Goal: Task Accomplishment & Management: Use online tool/utility

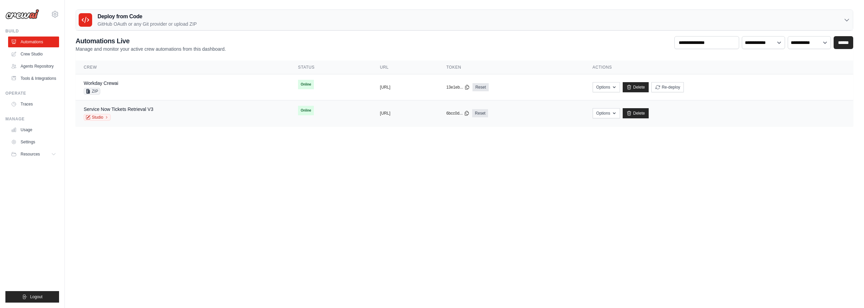
drag, startPoint x: 119, startPoint y: 146, endPoint x: 81, endPoint y: 106, distance: 54.7
click at [98, 132] on body "[PERSON_NAME][EMAIL_ADDRESS][DOMAIN_NAME] Settings Build Automations Blog" at bounding box center [432, 154] width 864 height 308
click at [110, 83] on link "Workday Crewai" at bounding box center [101, 82] width 34 height 5
click at [134, 111] on link "Service Now Tickets Retrieval V3" at bounding box center [119, 108] width 70 height 5
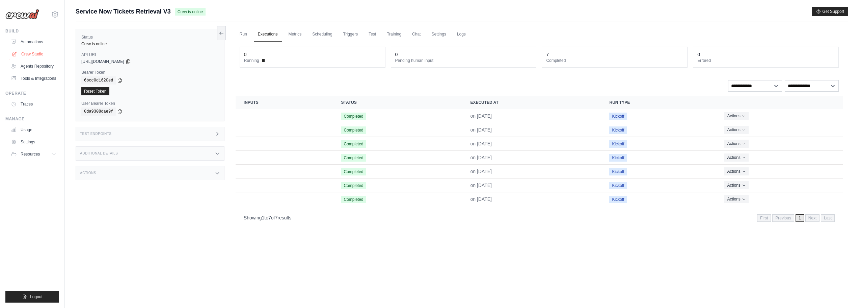
click at [35, 54] on link "Crew Studio" at bounding box center [34, 54] width 51 height 11
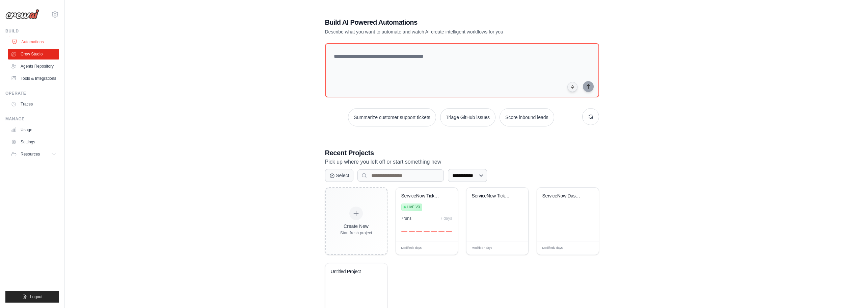
click at [38, 39] on link "Automations" at bounding box center [34, 41] width 51 height 11
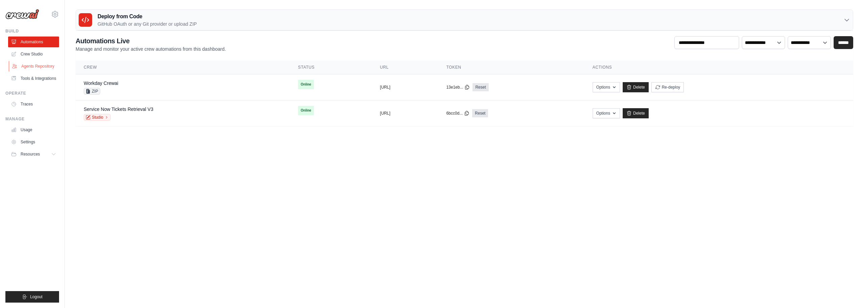
click at [33, 69] on link "Agents Repository" at bounding box center [34, 66] width 51 height 11
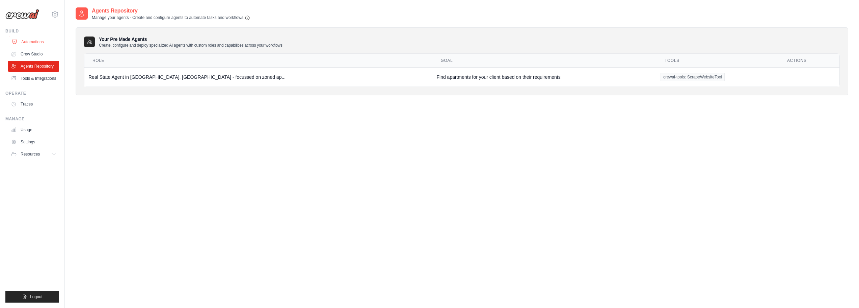
click at [36, 41] on link "Automations" at bounding box center [34, 41] width 51 height 11
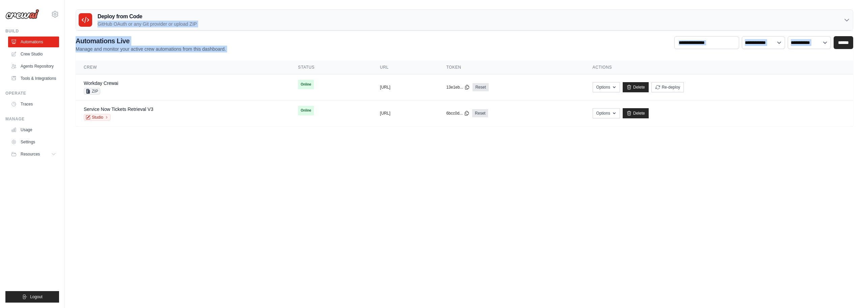
drag, startPoint x: 367, startPoint y: 11, endPoint x: 503, endPoint y: 181, distance: 217.6
click at [503, 181] on body "[PERSON_NAME][EMAIL_ADDRESS][DOMAIN_NAME] Settings Build Automations Blog" at bounding box center [432, 154] width 864 height 308
click at [466, 168] on body "[PERSON_NAME][EMAIL_ADDRESS][DOMAIN_NAME] Settings Build Automations Blog" at bounding box center [432, 154] width 864 height 308
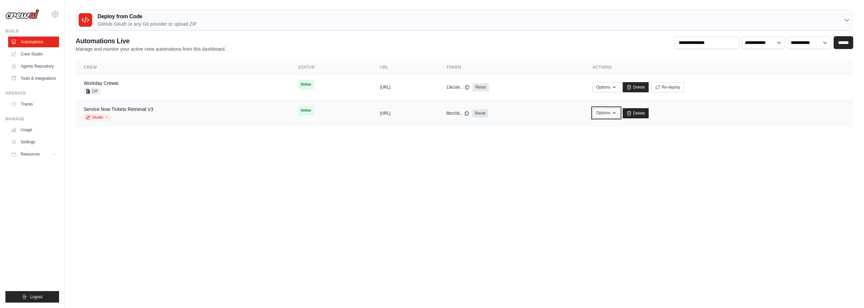
click at [617, 114] on icon "button" at bounding box center [614, 112] width 5 height 5
click at [397, 180] on body "[PERSON_NAME][EMAIL_ADDRESS][DOMAIN_NAME] Settings Build Automations Blog" at bounding box center [432, 154] width 864 height 308
click at [381, 49] on div "**********" at bounding box center [465, 44] width 778 height 16
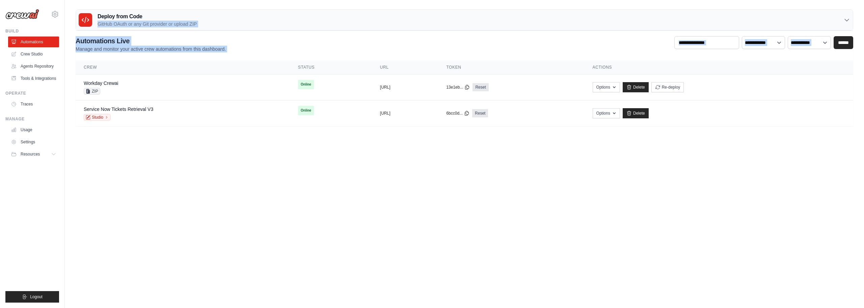
drag, startPoint x: 389, startPoint y: 4, endPoint x: 514, endPoint y: 287, distance: 309.0
click at [514, 287] on body "[PERSON_NAME][EMAIL_ADDRESS][DOMAIN_NAME] Settings Build Automations Blog" at bounding box center [432, 154] width 864 height 308
click at [519, 188] on body "[PERSON_NAME][EMAIL_ADDRESS][DOMAIN_NAME] Settings Build Automations Blog" at bounding box center [432, 154] width 864 height 308
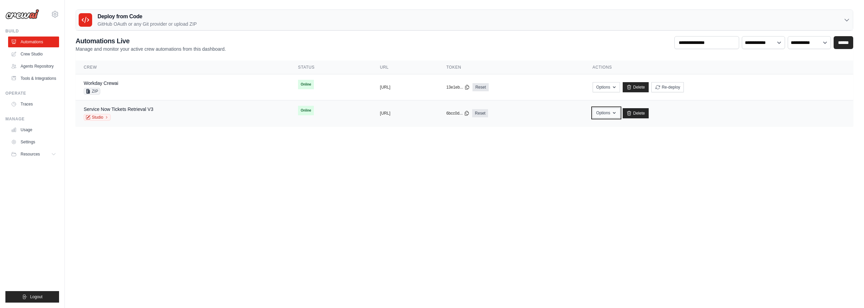
click at [620, 116] on button "Options" at bounding box center [606, 113] width 27 height 10
click at [607, 179] on body "[PERSON_NAME][EMAIL_ADDRESS][DOMAIN_NAME] Settings Build Automations Blog" at bounding box center [432, 154] width 864 height 308
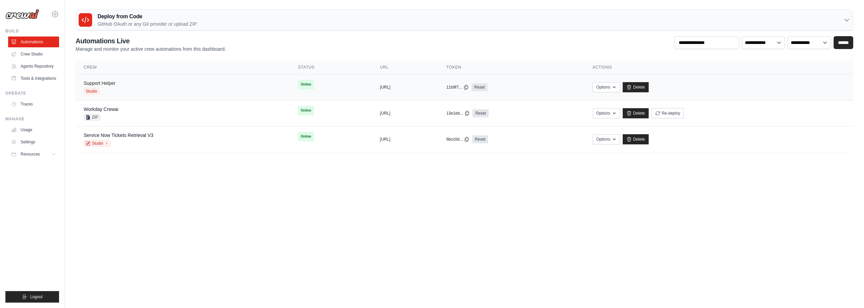
click at [98, 82] on link "Support Helper" at bounding box center [100, 82] width 32 height 5
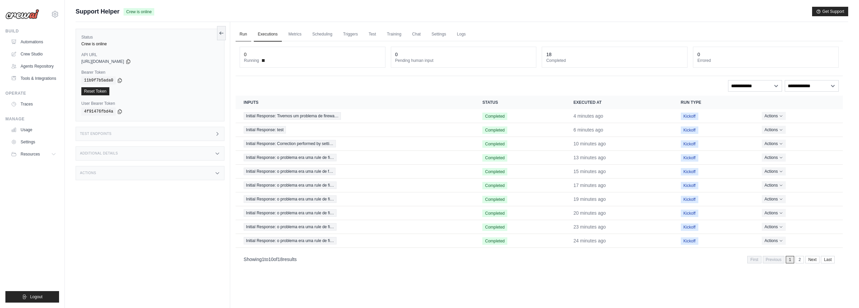
click at [241, 29] on link "Run" at bounding box center [244, 34] width 16 height 14
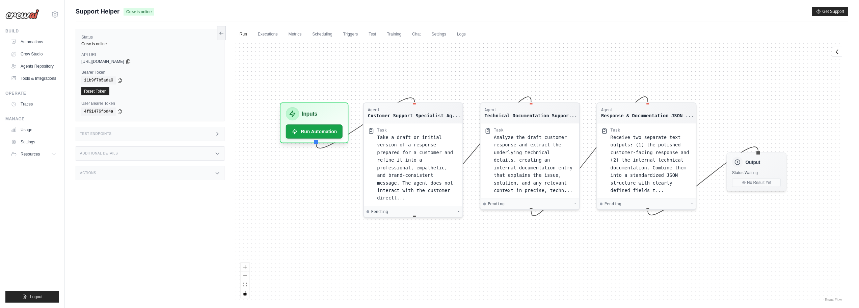
drag, startPoint x: 332, startPoint y: 193, endPoint x: 327, endPoint y: 178, distance: 16.2
click at [327, 178] on div "Agent Customer Support Specialist Ag... Task Take a draft or initial version of…" at bounding box center [539, 171] width 607 height 261
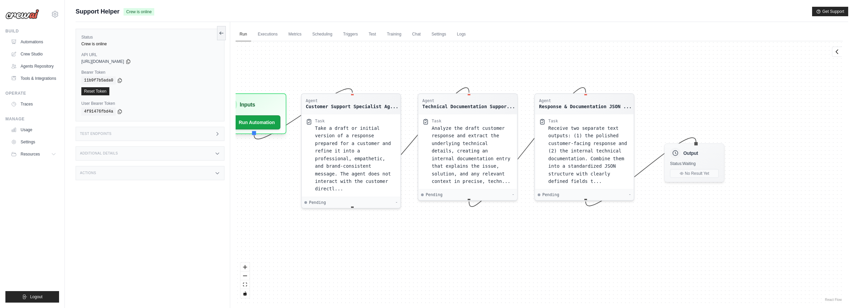
drag, startPoint x: 506, startPoint y: 259, endPoint x: 452, endPoint y: 253, distance: 54.4
click at [452, 253] on div "Agent Customer Support Specialist Ag... Task Take a draft or initial version of…" at bounding box center [539, 171] width 607 height 261
click at [356, 156] on span "Take a draft or initial version of a response prepared for a customer and refin…" at bounding box center [353, 157] width 76 height 66
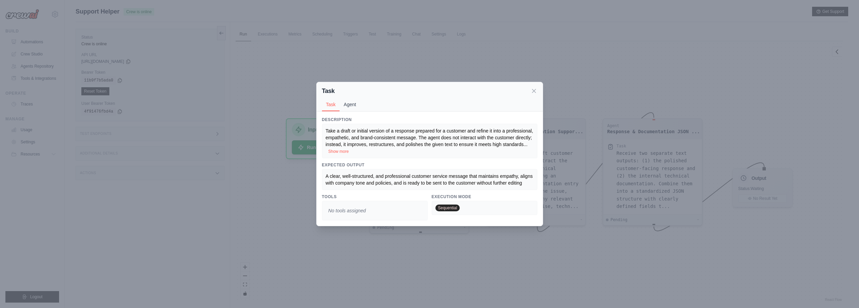
click at [351, 107] on button "Agent" at bounding box center [350, 104] width 21 height 13
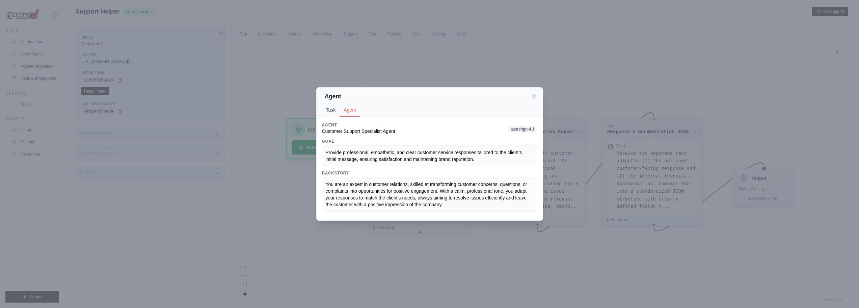
click at [328, 111] on button "Task" at bounding box center [331, 109] width 18 height 13
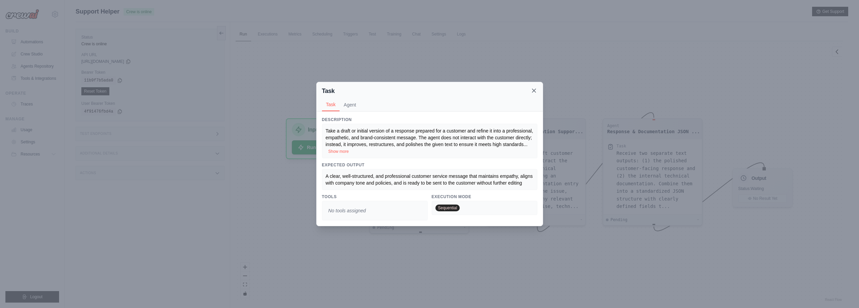
click at [533, 87] on icon at bounding box center [534, 90] width 7 height 7
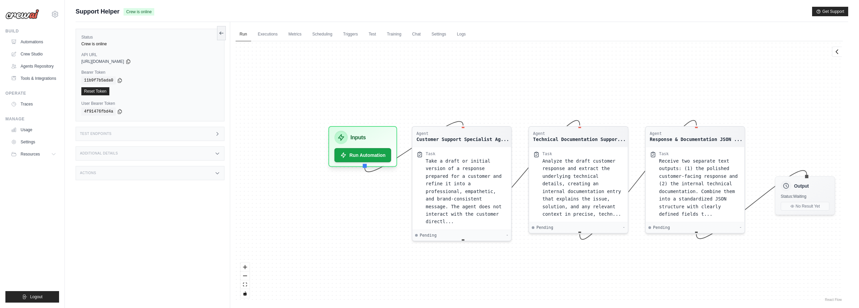
drag, startPoint x: 312, startPoint y: 192, endPoint x: 351, endPoint y: 201, distance: 39.8
click at [351, 201] on div "Agent Customer Support Specialist Ag... Task Take a draft or initial version of…" at bounding box center [539, 171] width 607 height 261
click at [218, 133] on icon at bounding box center [218, 133] width 2 height 3
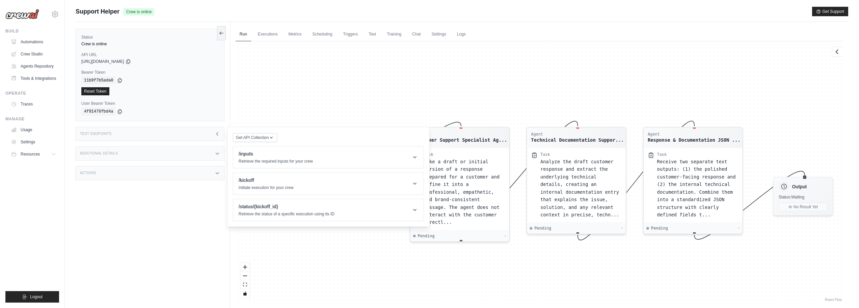
click at [218, 133] on icon at bounding box center [217, 133] width 5 height 5
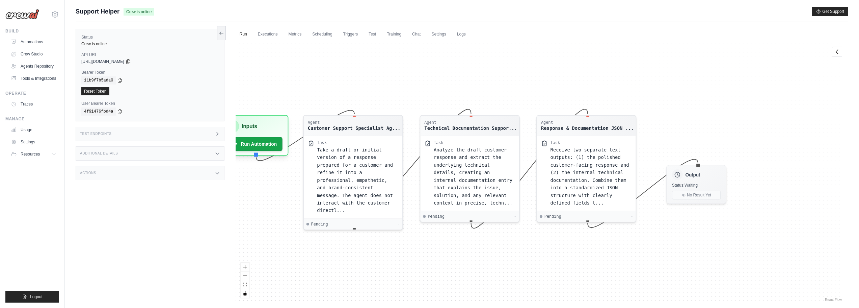
drag, startPoint x: 580, startPoint y: 95, endPoint x: 473, endPoint y: 83, distance: 107.4
click at [473, 83] on div "Agent Customer Support Specialist Ag... Task Take a draft or initial version of…" at bounding box center [539, 171] width 607 height 261
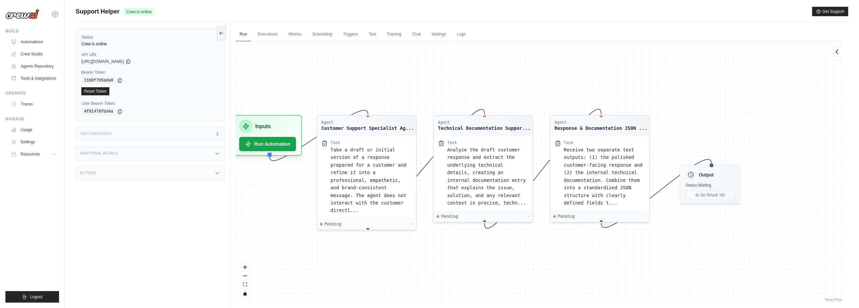
drag, startPoint x: 461, startPoint y: 89, endPoint x: 523, endPoint y: 94, distance: 61.9
click at [523, 94] on div "Agent Customer Support Specialist Ag... Task Take a draft or initial version of…" at bounding box center [539, 171] width 607 height 261
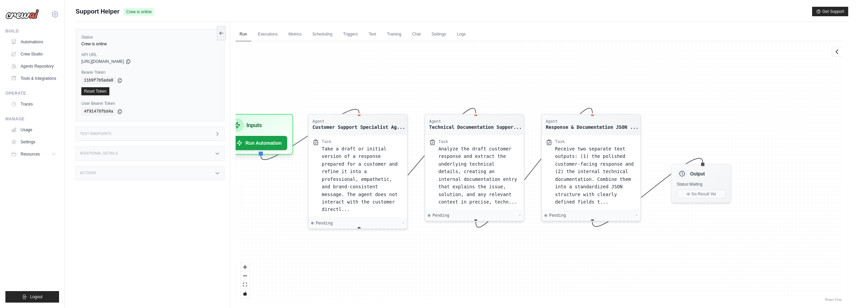
drag, startPoint x: 526, startPoint y: 76, endPoint x: 468, endPoint y: 71, distance: 58.0
click at [468, 71] on div "Agent Customer Support Specialist Ag... Task Take a draft or initial version of…" at bounding box center [539, 171] width 607 height 261
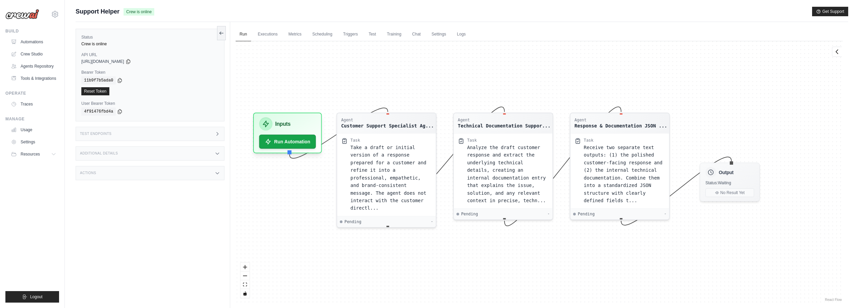
drag, startPoint x: 457, startPoint y: 74, endPoint x: 495, endPoint y: 71, distance: 38.2
click at [495, 71] on div "Agent Customer Support Specialist Ag... Task Take a draft or initial version of…" at bounding box center [539, 171] width 607 height 261
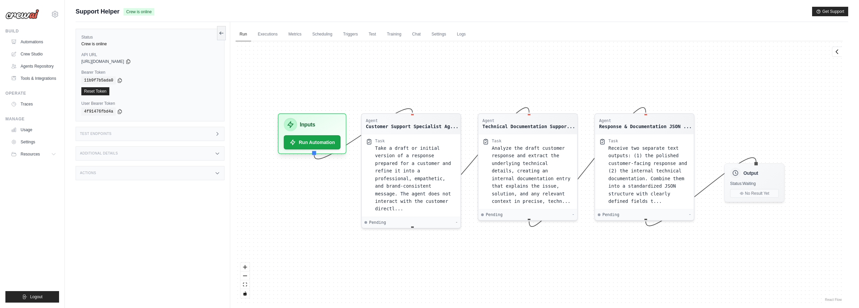
drag, startPoint x: 290, startPoint y: 83, endPoint x: 306, endPoint y: 85, distance: 16.3
click at [306, 85] on div "Agent Customer Support Specialist Ag... Task Take a draft or initial version of…" at bounding box center [539, 171] width 607 height 261
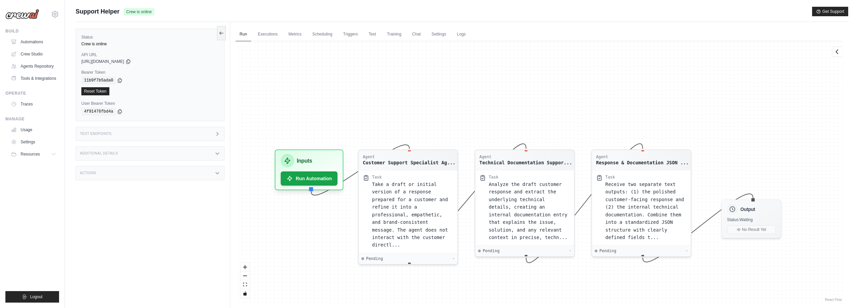
drag, startPoint x: 289, startPoint y: 82, endPoint x: 286, endPoint y: 118, distance: 36.3
click at [286, 118] on div "Agent Customer Support Specialist Ag... Task Take a draft or initial version of…" at bounding box center [539, 171] width 607 height 261
click at [32, 43] on link "Automations" at bounding box center [34, 41] width 51 height 11
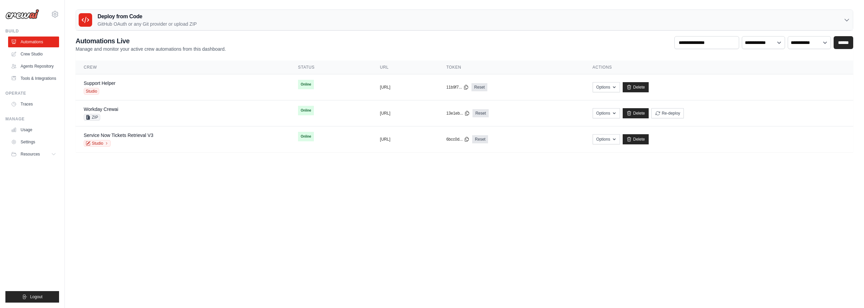
click at [193, 51] on p "Manage and monitor your active crew automations from this dashboard." at bounding box center [151, 49] width 150 height 7
click at [259, 47] on div "**********" at bounding box center [465, 44] width 778 height 16
click at [86, 40] on h2 "Automations Live" at bounding box center [151, 40] width 150 height 9
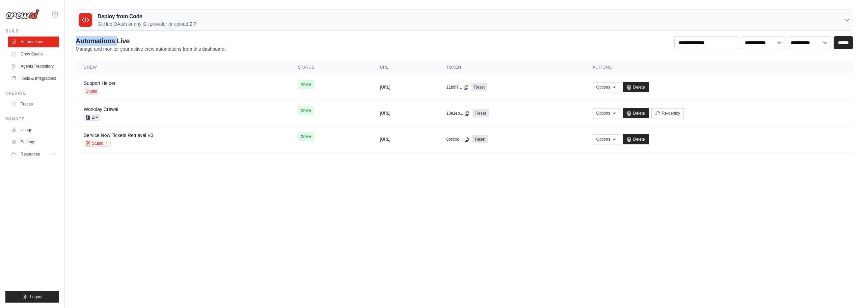
click at [86, 40] on h2 "Automations Live" at bounding box center [151, 40] width 150 height 9
click at [174, 47] on p "Manage and monitor your active crew automations from this dashboard." at bounding box center [151, 49] width 150 height 7
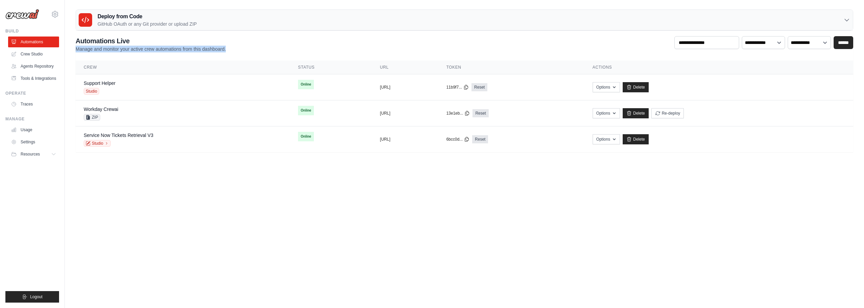
click at [174, 47] on p "Manage and monitor your active crew automations from this dashboard." at bounding box center [151, 49] width 150 height 7
click at [302, 48] on div "**********" at bounding box center [465, 44] width 778 height 16
click at [299, 51] on div "**********" at bounding box center [465, 44] width 778 height 16
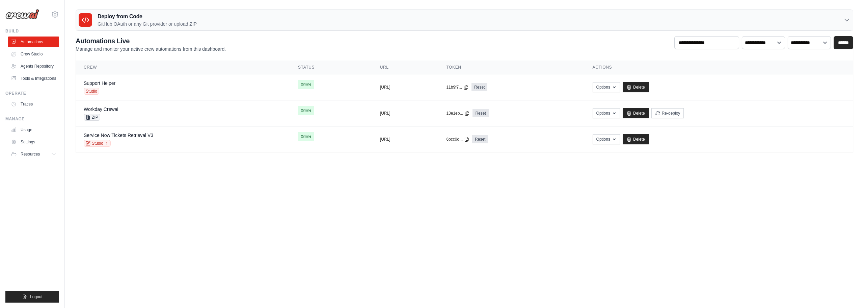
click at [299, 51] on div "**********" at bounding box center [465, 44] width 778 height 16
click at [323, 48] on div "**********" at bounding box center [465, 44] width 778 height 16
drag, startPoint x: 323, startPoint y: 48, endPoint x: 327, endPoint y: 32, distance: 16.3
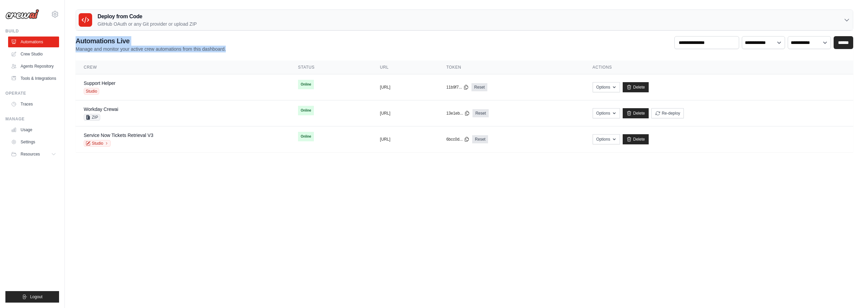
click at [327, 32] on div "Deploy from Code GitHub OAuth or any Git provider or upload ZIP GitHub OAuth Up…" at bounding box center [465, 80] width 800 height 142
click at [592, 43] on div "**********" at bounding box center [465, 44] width 778 height 16
click at [106, 80] on div "Support Helper" at bounding box center [100, 83] width 32 height 7
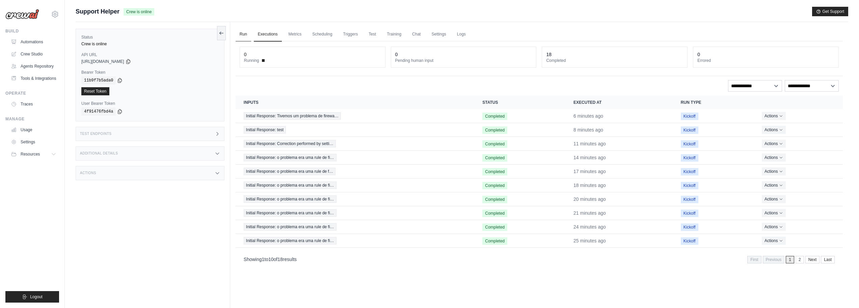
click at [246, 37] on link "Run" at bounding box center [244, 34] width 16 height 14
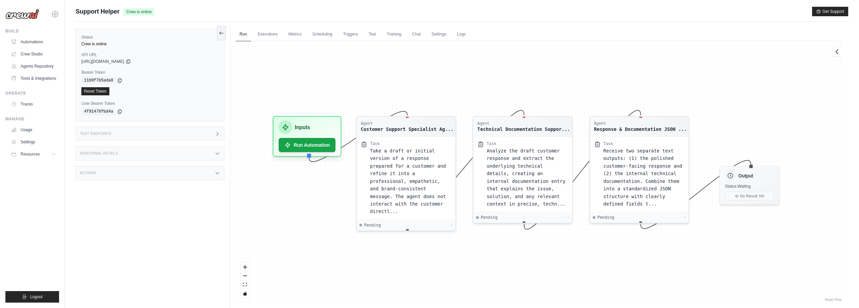
drag, startPoint x: 320, startPoint y: 191, endPoint x: 308, endPoint y: 189, distance: 12.7
click at [308, 189] on div "Agent Customer Support Specialist Ag... Task Take a draft or initial version of…" at bounding box center [539, 171] width 607 height 261
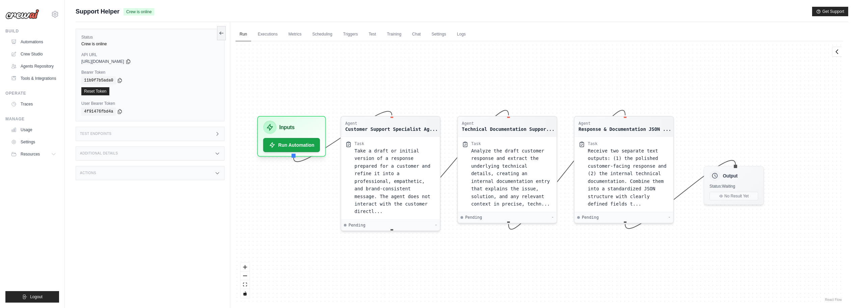
drag, startPoint x: 467, startPoint y: 99, endPoint x: 451, endPoint y: 99, distance: 15.5
click at [451, 99] on div "Agent Customer Support Specialist Ag... Task Take a draft or initial version of…" at bounding box center [539, 171] width 607 height 261
click at [566, 99] on div "Agent Customer Support Specialist Ag... Task Take a draft or initial version of…" at bounding box center [539, 171] width 607 height 261
drag, startPoint x: 301, startPoint y: 82, endPoint x: 305, endPoint y: 87, distance: 6.5
click at [305, 87] on div "Agent Customer Support Specialist Ag... Task Take a draft or initial version of…" at bounding box center [539, 171] width 607 height 261
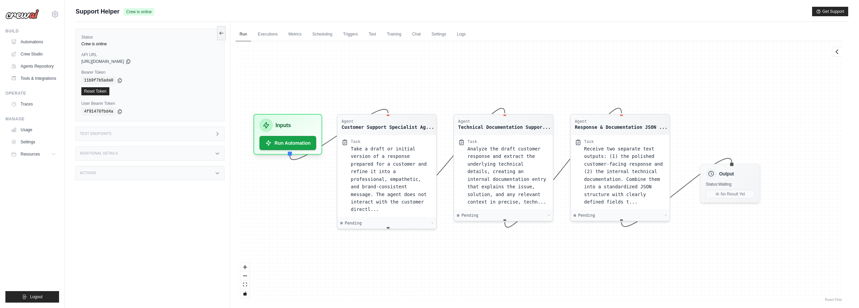
drag, startPoint x: 454, startPoint y: 109, endPoint x: 447, endPoint y: 98, distance: 13.9
click at [447, 98] on div "Agent Customer Support Specialist Ag... Task Take a draft or initial version of…" at bounding box center [539, 171] width 607 height 261
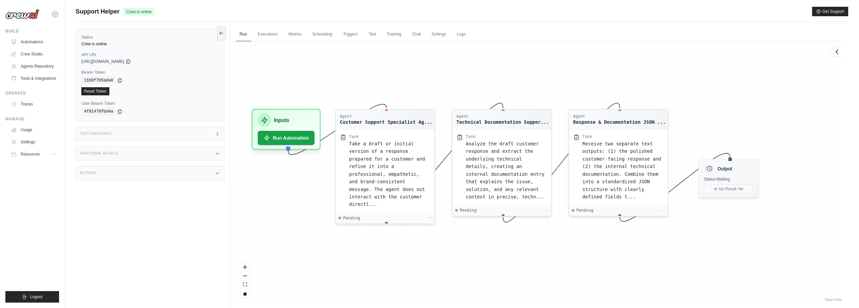
drag, startPoint x: 557, startPoint y: 117, endPoint x: 550, endPoint y: 114, distance: 7.6
click at [550, 114] on div "Agent Customer Support Specialist Ag... Task Take a draft or initial version of…" at bounding box center [539, 171] width 607 height 261
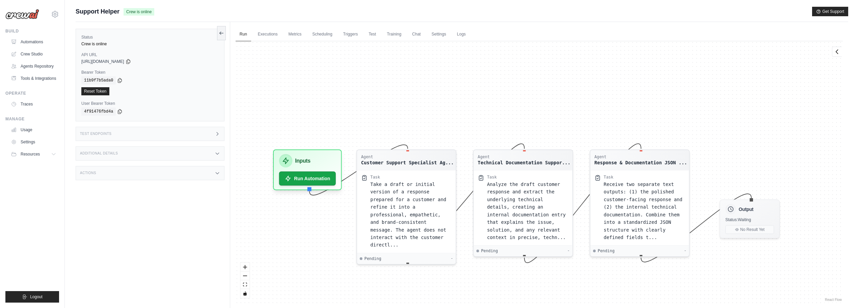
drag, startPoint x: 693, startPoint y: 142, endPoint x: 726, endPoint y: 170, distance: 42.4
click at [726, 170] on div "Agent Customer Support Specialist Ag... Task Take a draft or initial version of…" at bounding box center [539, 171] width 607 height 261
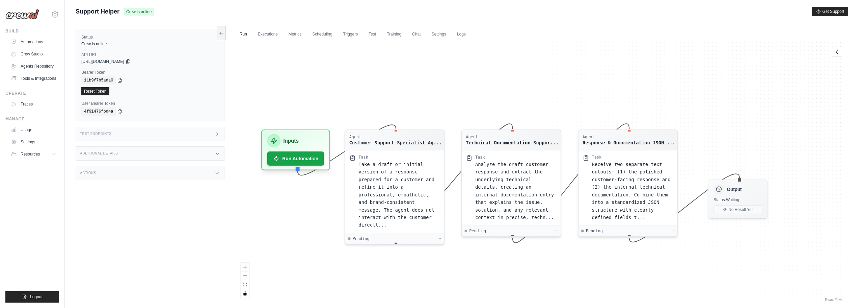
drag, startPoint x: 320, startPoint y: 114, endPoint x: 302, endPoint y: 109, distance: 19.3
click at [302, 109] on div "Agent Customer Support Specialist Ag... Task Take a draft or initial version of…" at bounding box center [539, 171] width 607 height 261
drag, startPoint x: 451, startPoint y: 137, endPoint x: 443, endPoint y: 136, distance: 7.8
click at [443, 136] on div "Agent Customer Support Specialist Ag... Task Take a draft or initial version of…" at bounding box center [539, 171] width 607 height 261
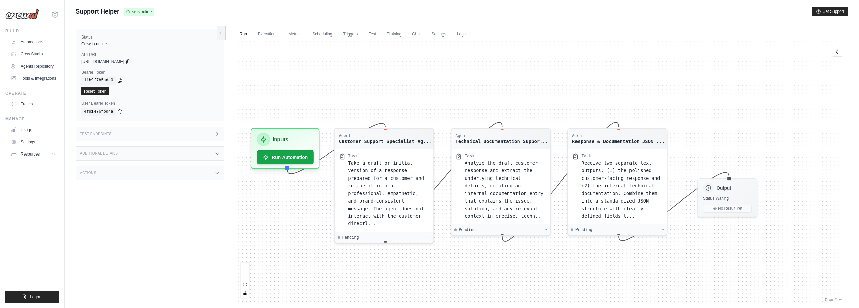
drag, startPoint x: 559, startPoint y: 138, endPoint x: 567, endPoint y: 138, distance: 7.4
click at [566, 138] on div "Agent Customer Support Specialist Ag... Task Take a draft or initial version of…" at bounding box center [539, 171] width 607 height 261
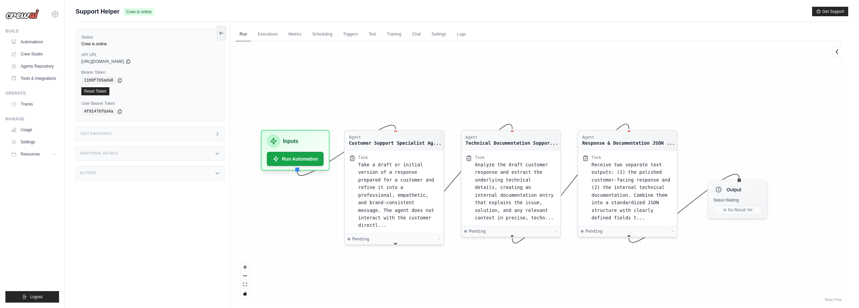
drag, startPoint x: 331, startPoint y: 134, endPoint x: 336, endPoint y: 137, distance: 6.0
click at [336, 137] on div "Agent Customer Support Specialist Ag... Task Take a draft or initial version of…" at bounding box center [539, 171] width 607 height 261
drag, startPoint x: 329, startPoint y: 106, endPoint x: 325, endPoint y: 106, distance: 4.4
click at [325, 106] on div "Agent Customer Support Specialist Ag... Task Take a draft or initial version of…" at bounding box center [539, 171] width 607 height 261
